Goal: Task Accomplishment & Management: Manage account settings

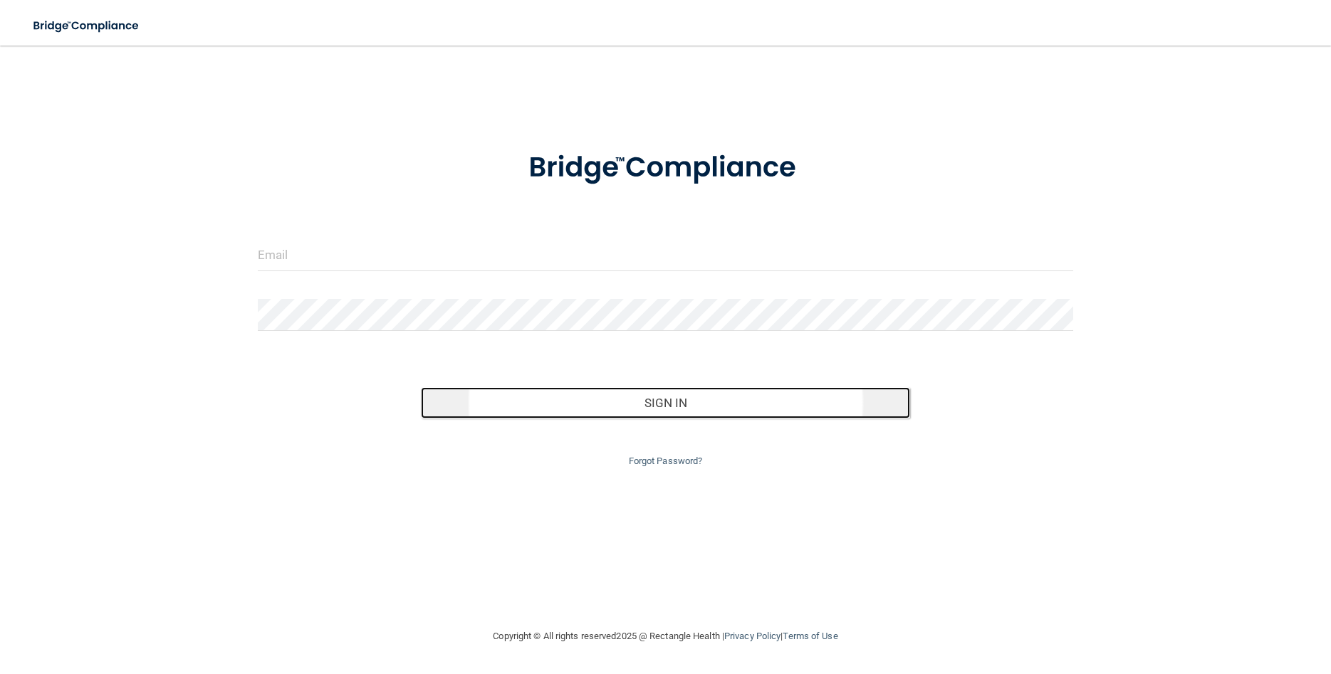
click at [659, 410] on button "Sign In" at bounding box center [665, 402] width 489 height 31
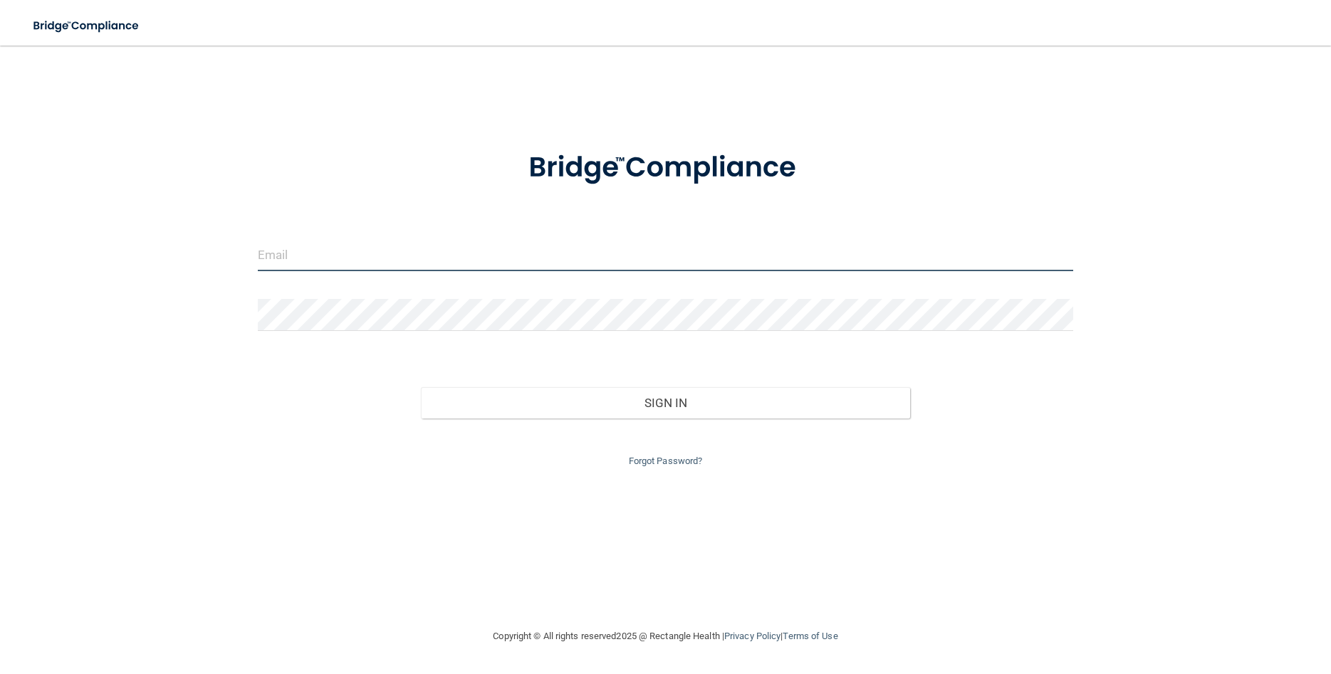
click at [282, 252] on input "email" at bounding box center [665, 255] width 815 height 32
type input "[EMAIL_ADDRESS][DOMAIN_NAME]"
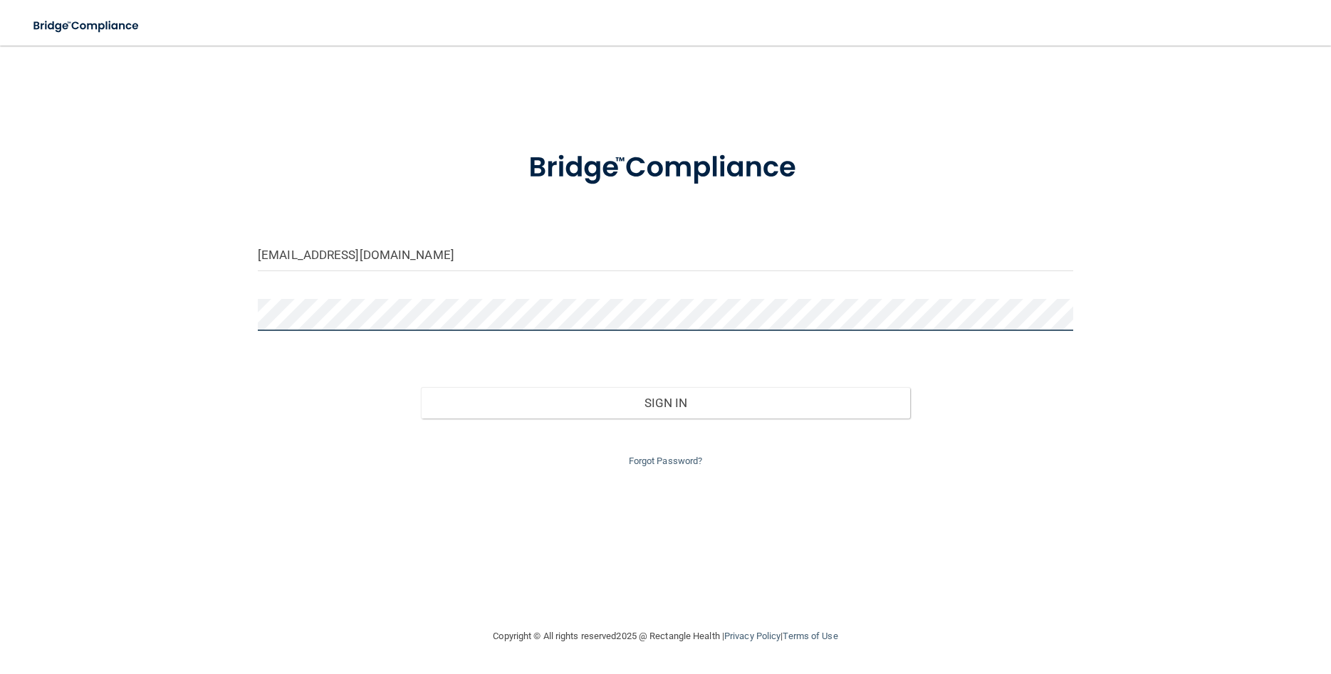
click at [421, 387] on button "Sign In" at bounding box center [665, 402] width 489 height 31
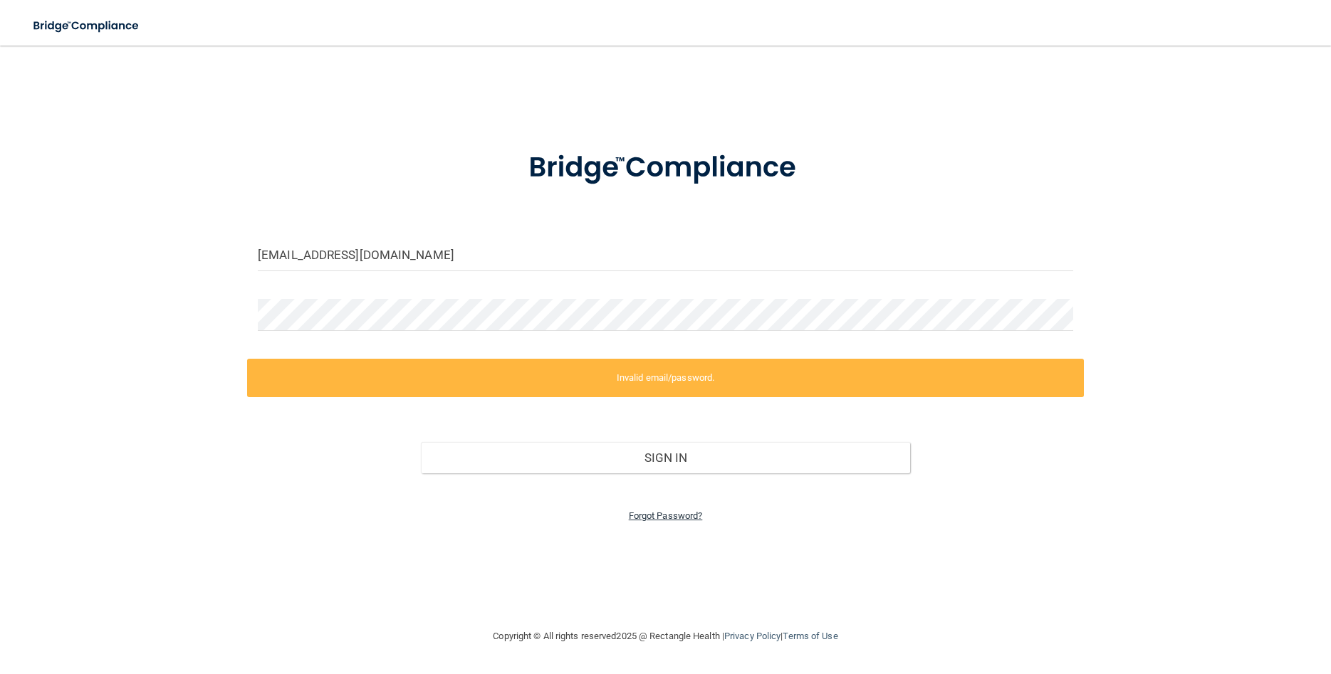
click at [652, 515] on link "Forgot Password?" at bounding box center [666, 516] width 74 height 11
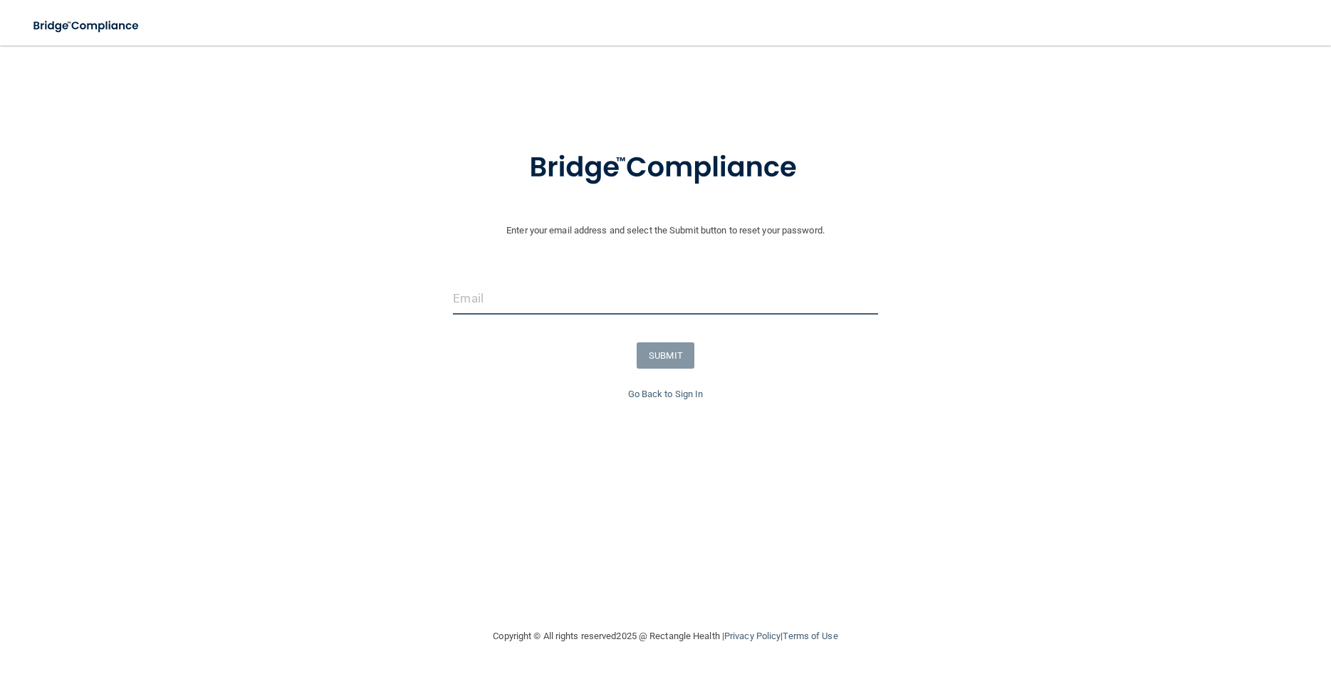
click at [550, 302] on input "email" at bounding box center [665, 299] width 424 height 32
type input "j"
type input "[EMAIL_ADDRESS][DOMAIN_NAME]"
click at [669, 366] on button "SUBMIT" at bounding box center [666, 355] width 58 height 26
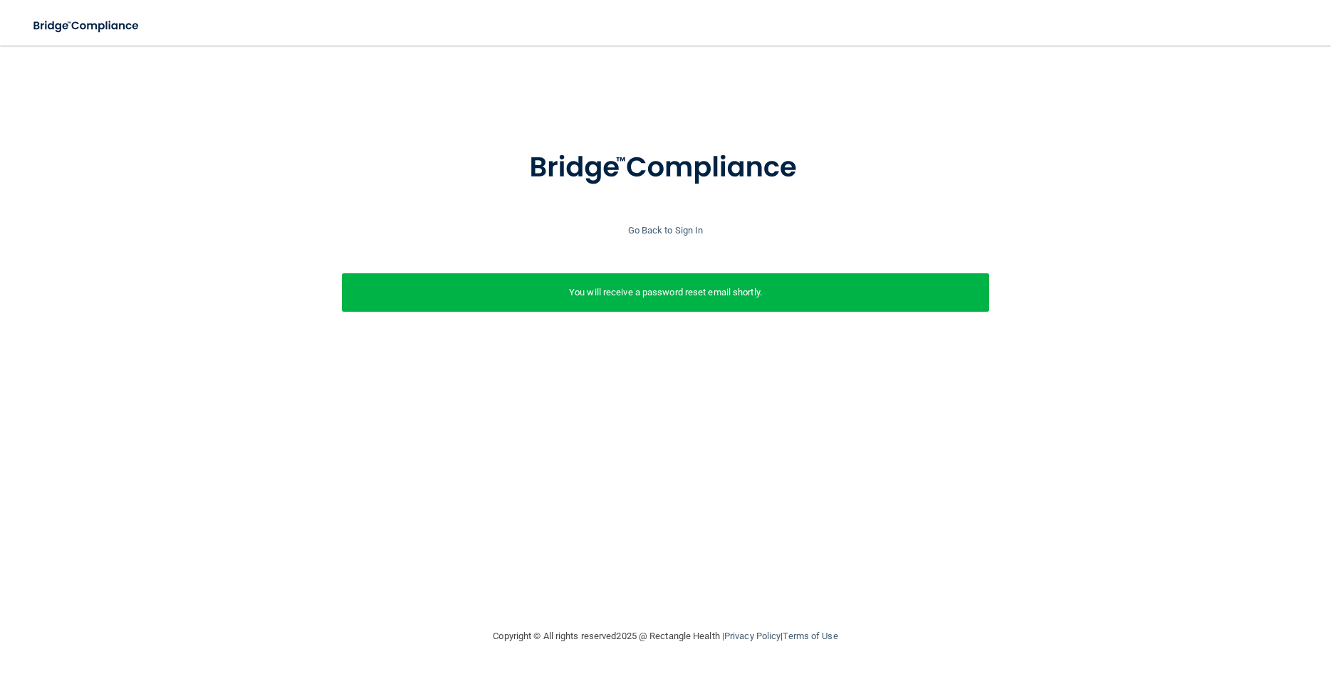
click at [666, 300] on p "You will receive a password reset email shortly." at bounding box center [665, 292] width 627 height 17
click at [670, 228] on link "Go Back to Sign In" at bounding box center [665, 230] width 75 height 11
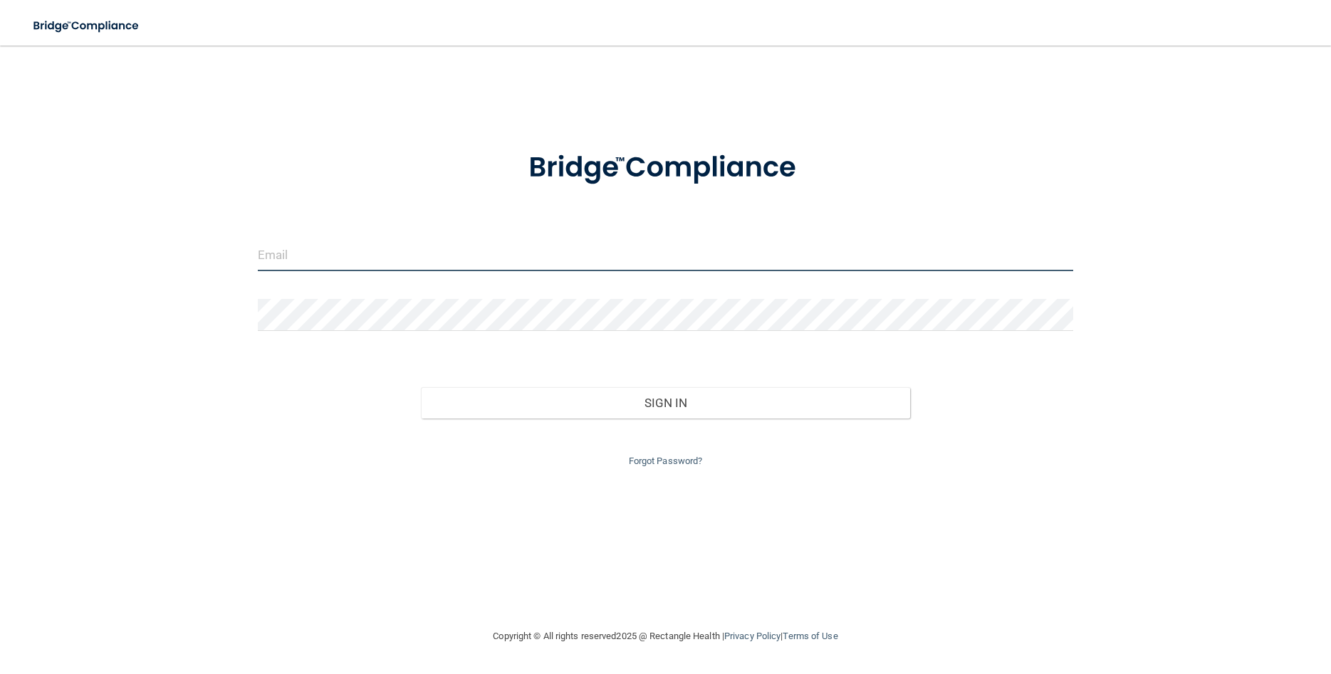
click at [360, 254] on input "email" at bounding box center [665, 255] width 815 height 32
type input "[EMAIL_ADDRESS][DOMAIN_NAME]"
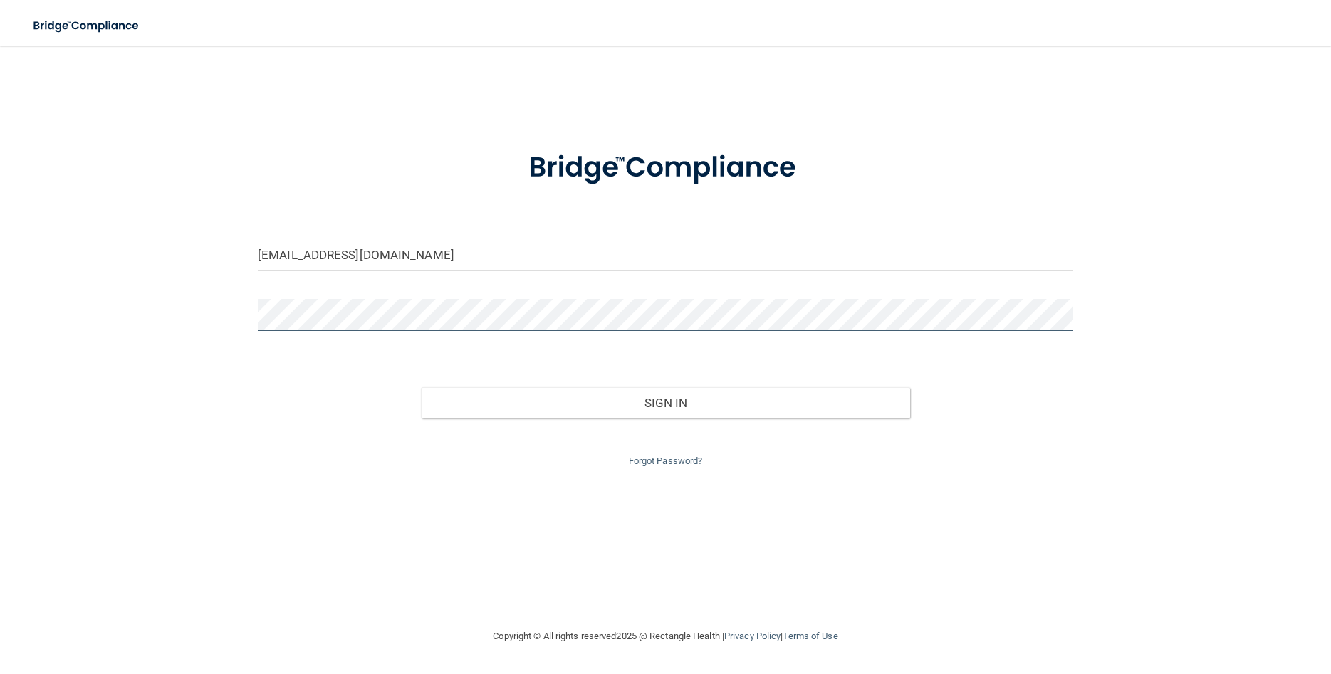
click at [421, 387] on button "Sign In" at bounding box center [665, 402] width 489 height 31
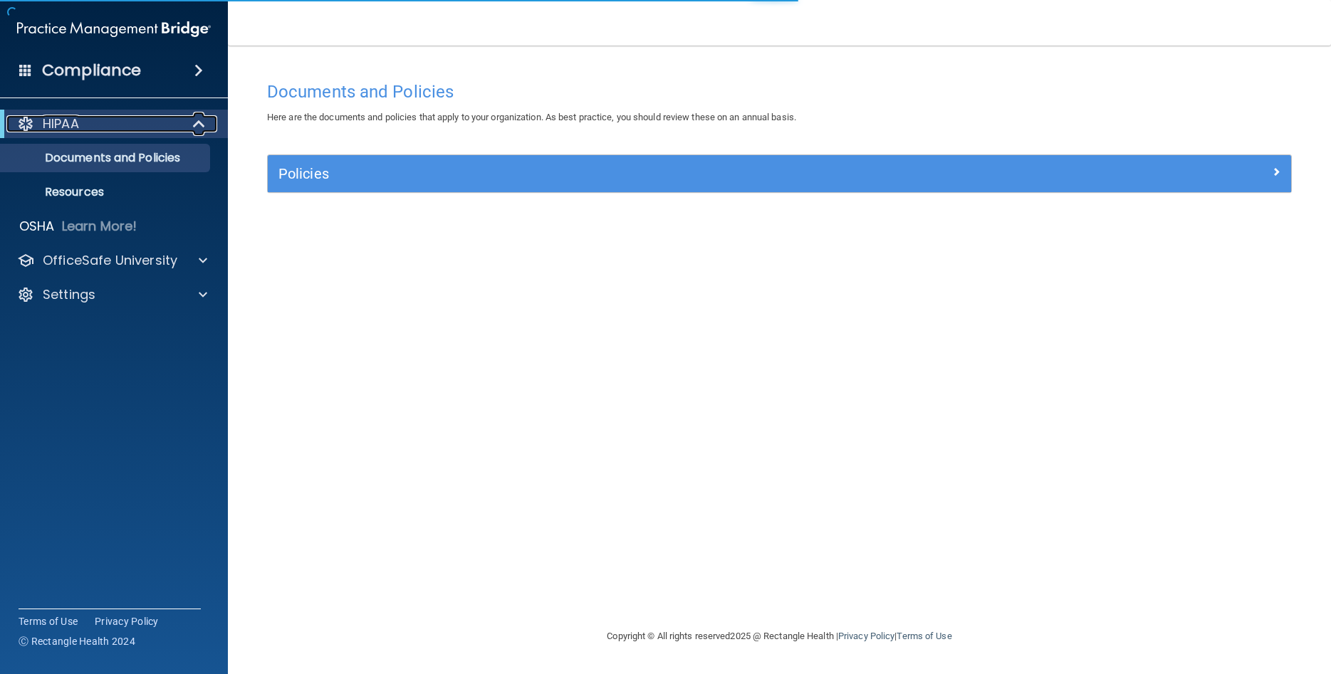
click at [100, 115] on div "HIPAA" at bounding box center [94, 123] width 176 height 17
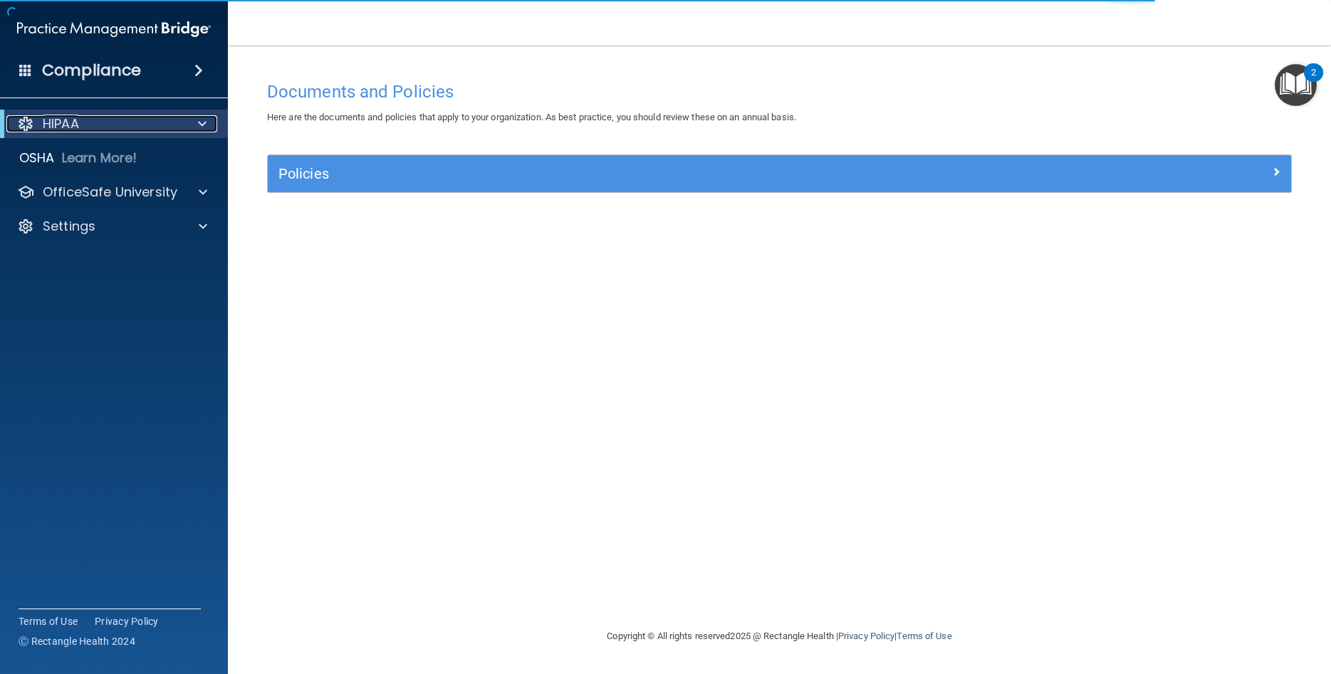
click at [81, 125] on div "HIPAA" at bounding box center [94, 123] width 176 height 17
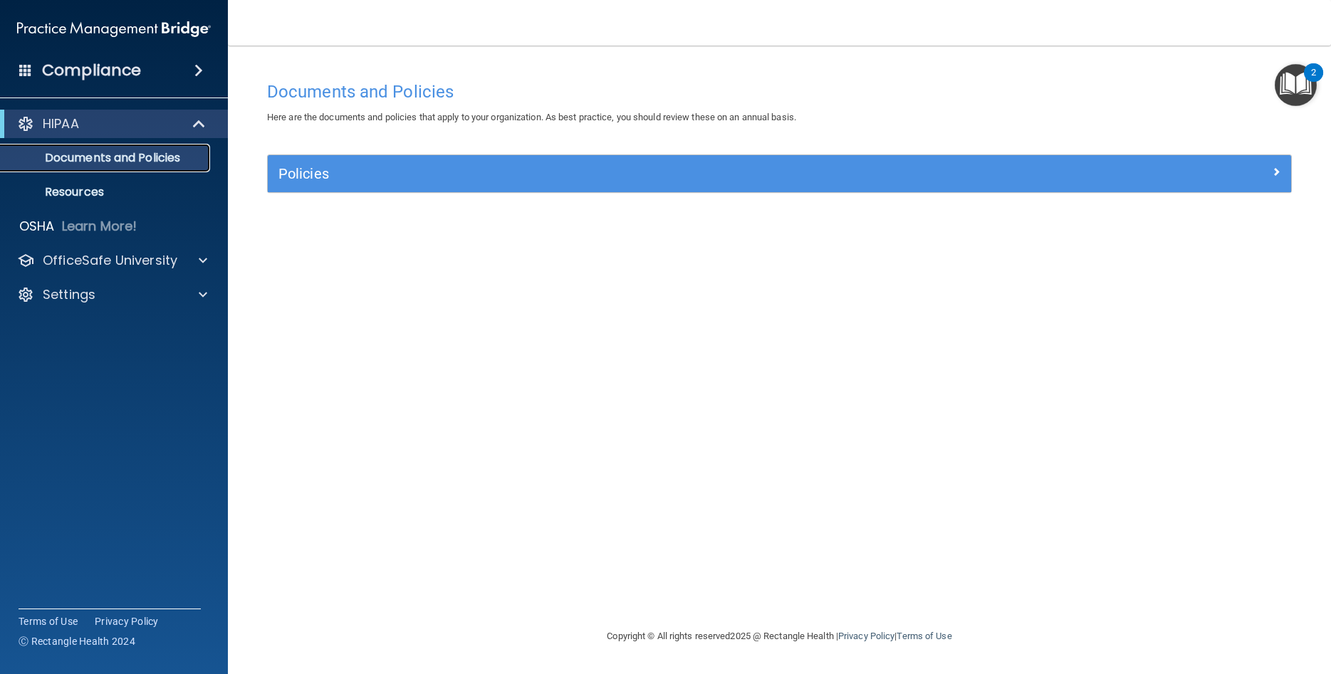
click at [94, 164] on p "Documents and Policies" at bounding box center [106, 158] width 194 height 14
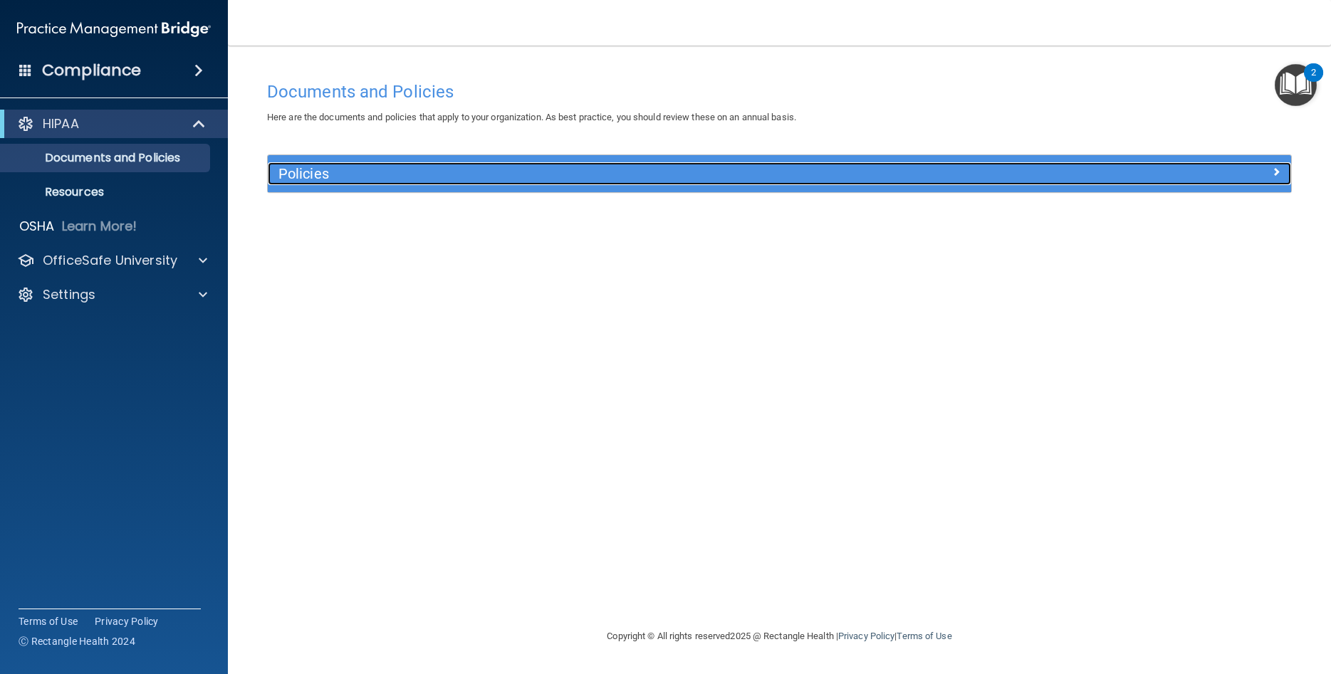
click at [1082, 174] on div at bounding box center [1163, 170] width 256 height 17
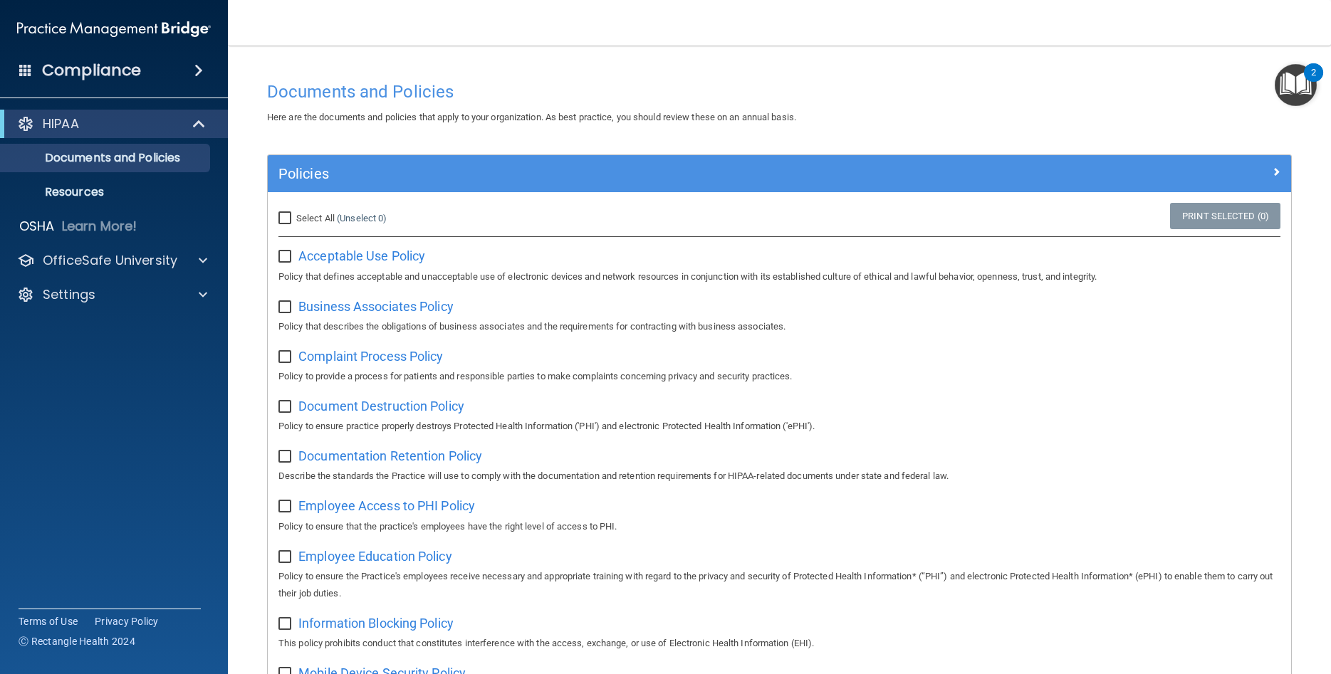
click at [288, 218] on input "Select All (Unselect 0) Unselect All" at bounding box center [286, 218] width 16 height 11
checkbox input "true"
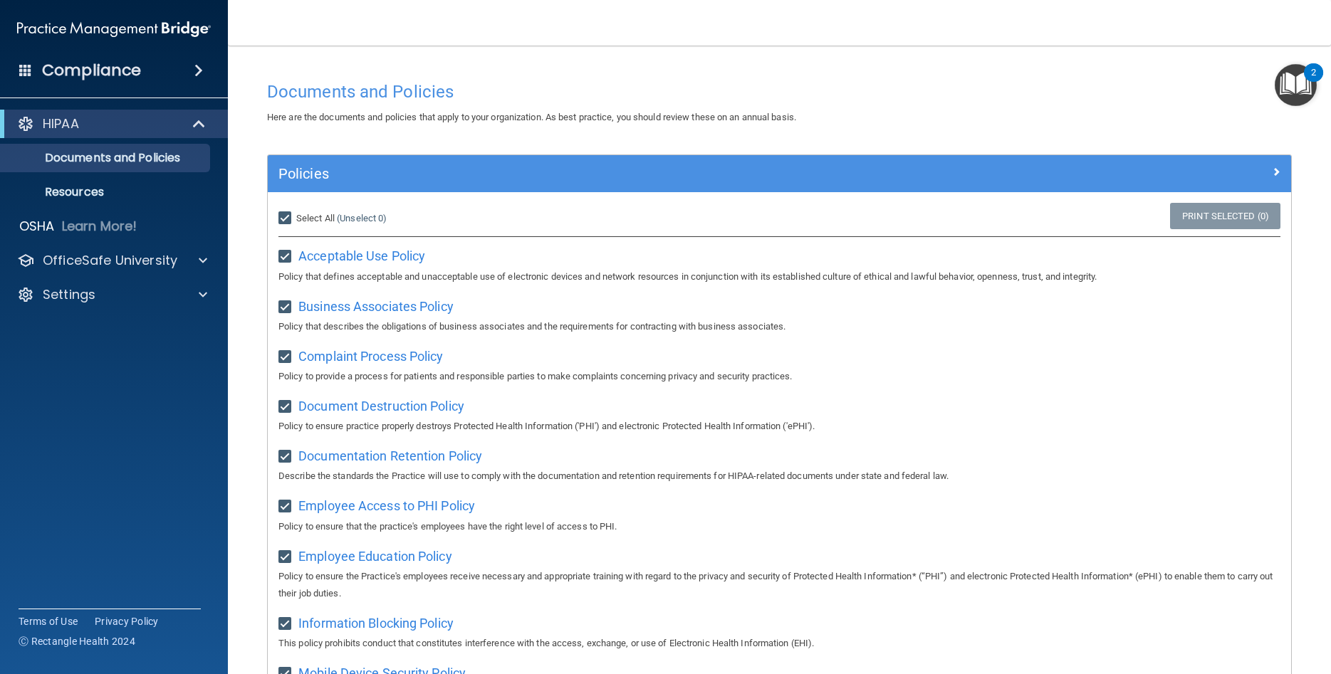
checkbox input "true"
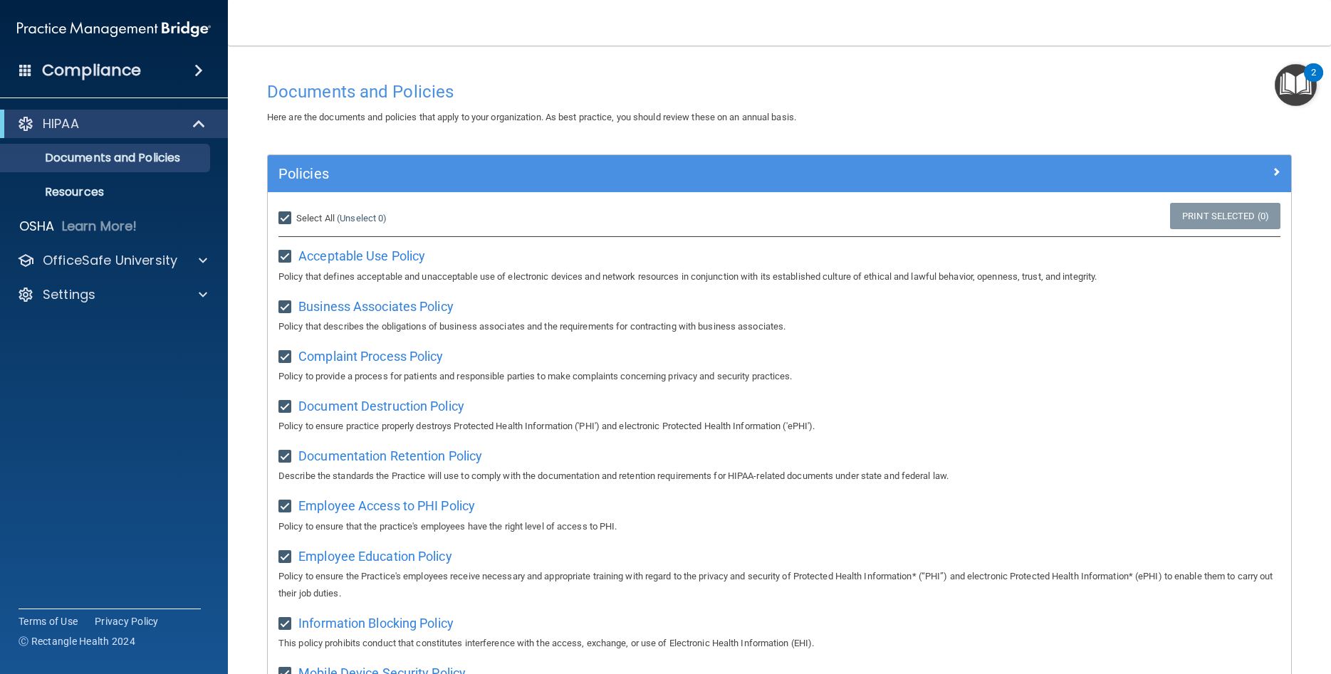
checkbox input "true"
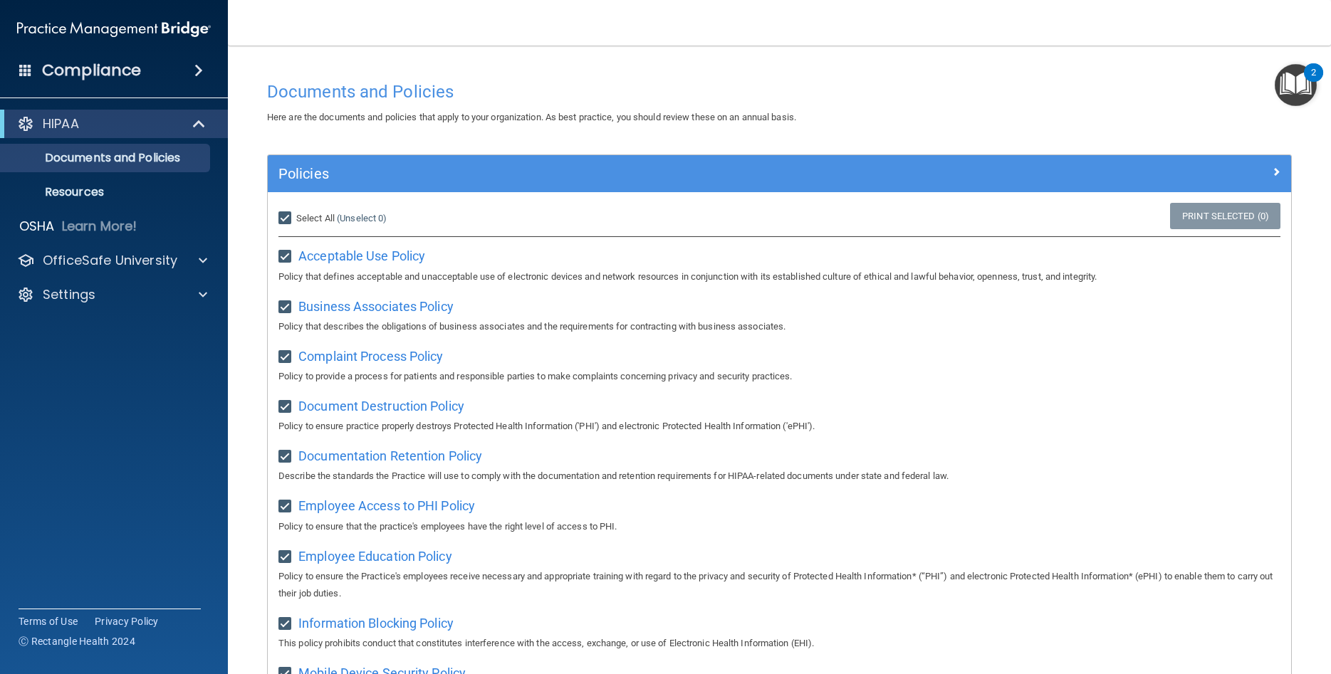
checkbox input "true"
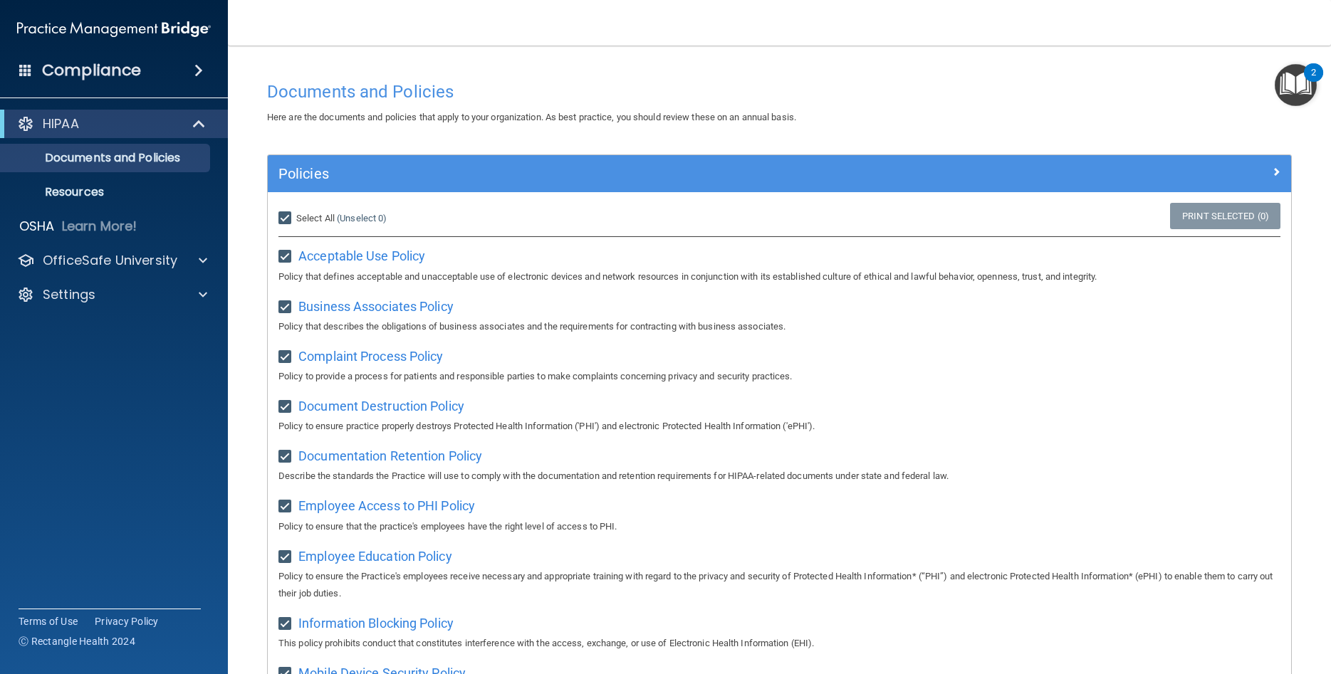
checkbox input "true"
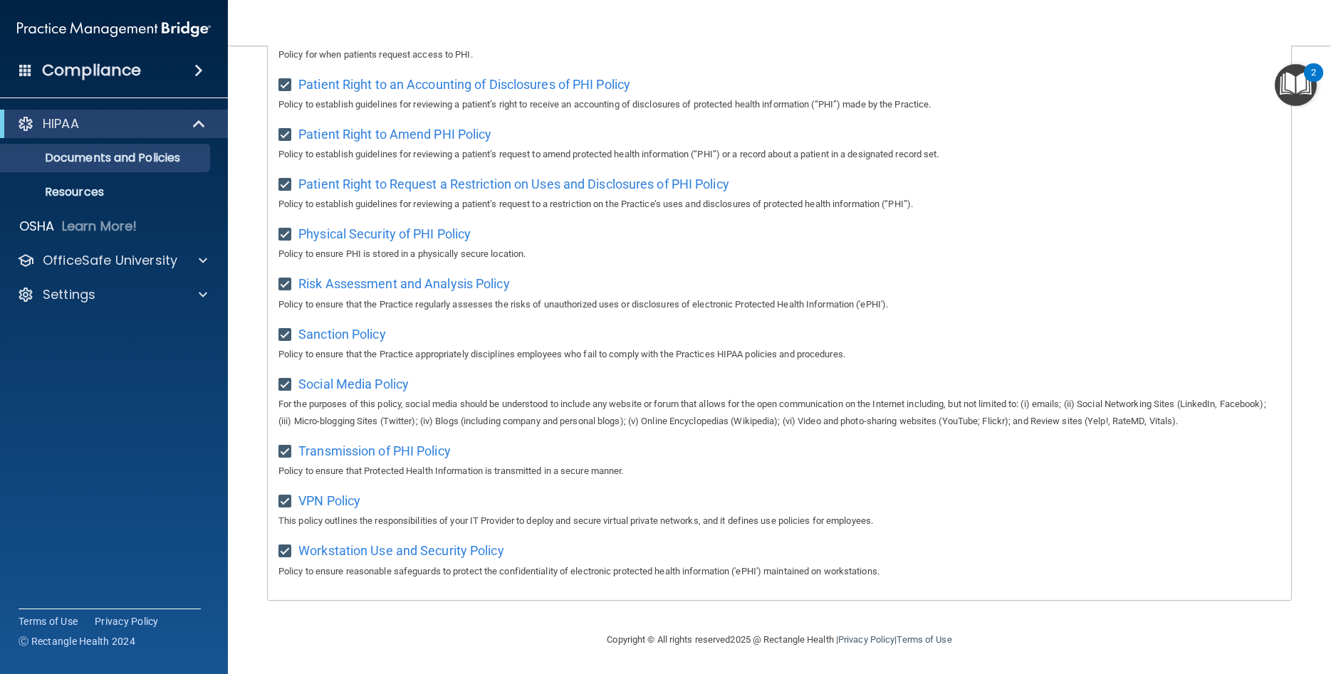
scroll to position [232, 0]
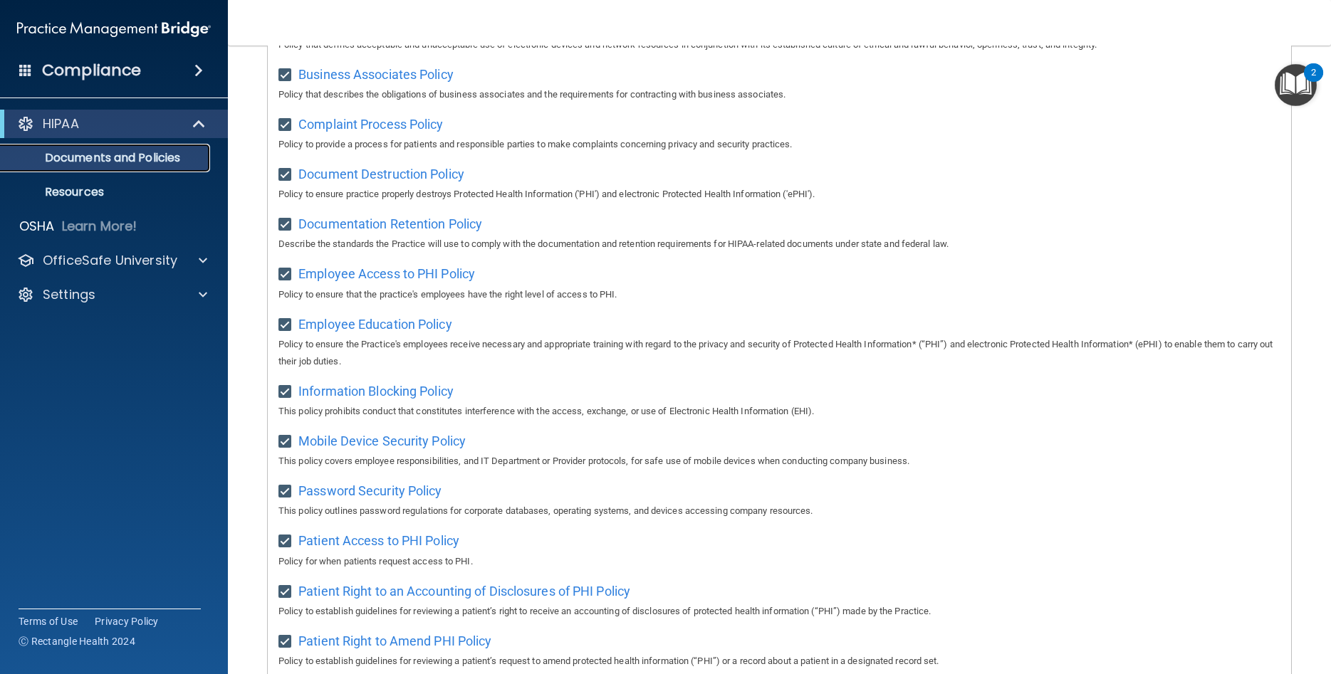
click at [72, 167] on link "Documents and Policies" at bounding box center [98, 158] width 224 height 28
click at [112, 258] on p "OfficeSafe University" at bounding box center [110, 260] width 135 height 17
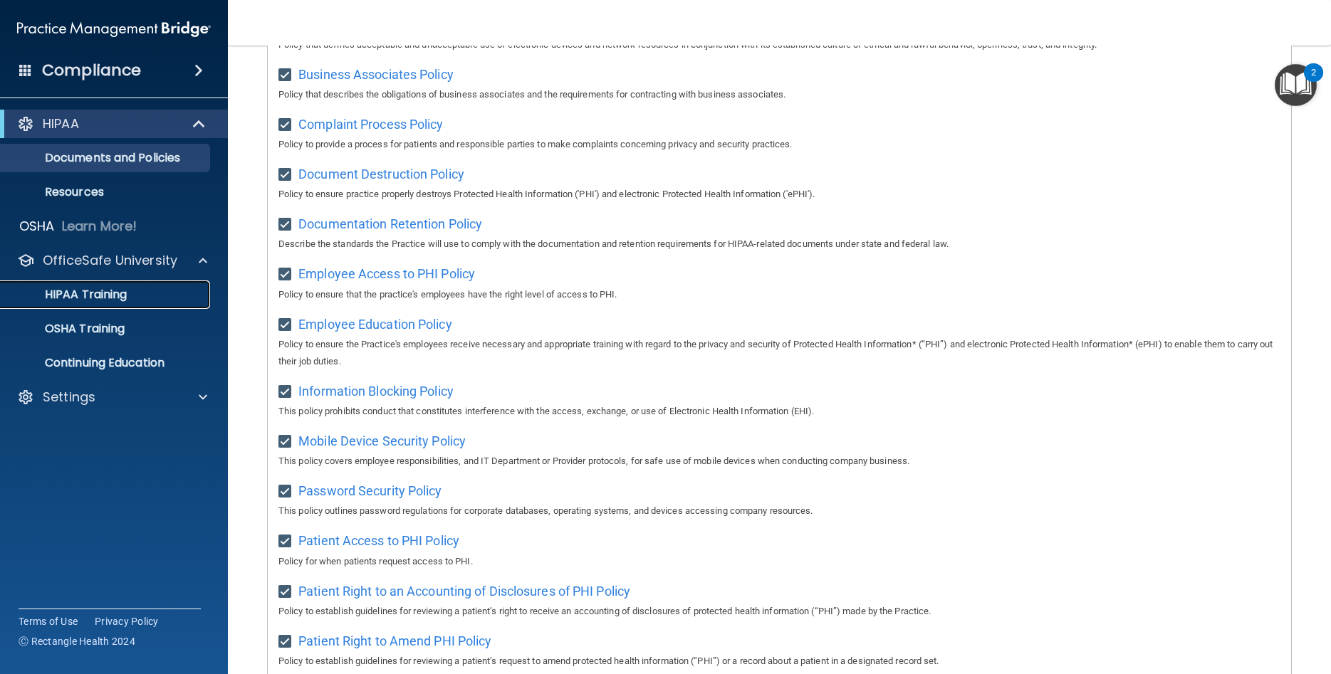
click at [100, 290] on p "HIPAA Training" at bounding box center [67, 295] width 117 height 14
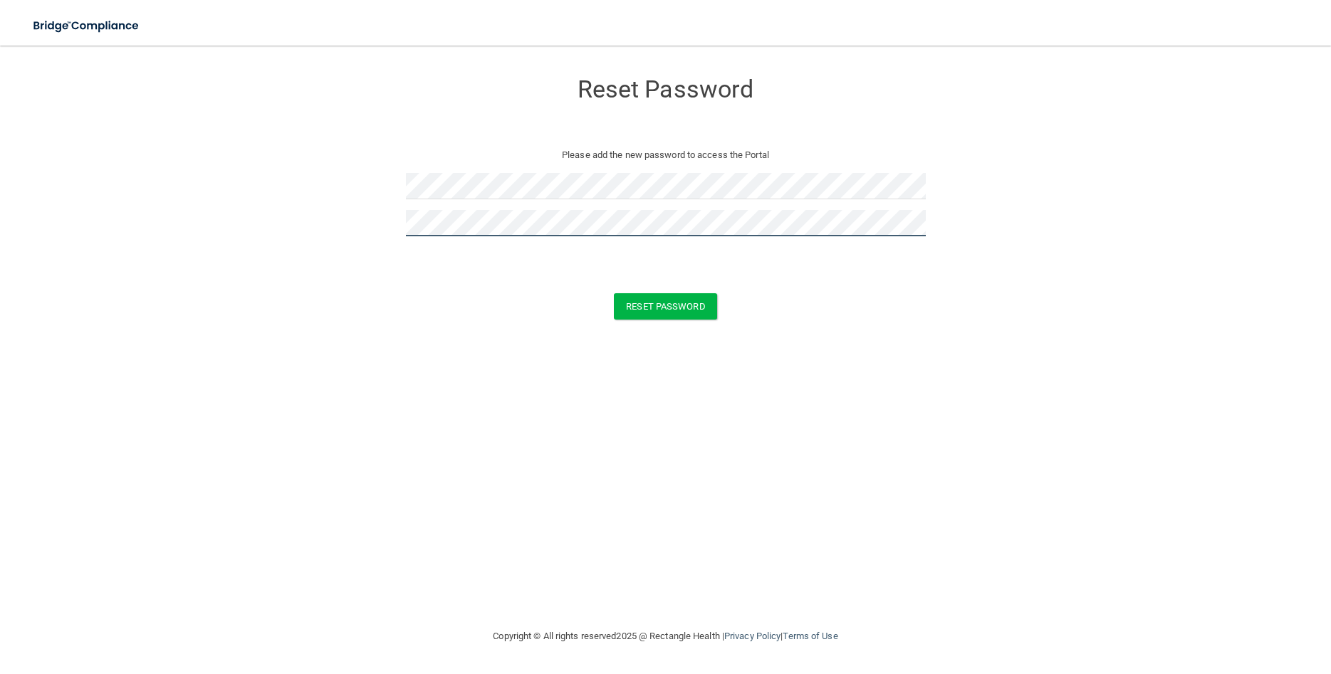
click at [614, 293] on button "Reset Password" at bounding box center [665, 306] width 103 height 26
